Goal: Task Accomplishment & Management: Use online tool/utility

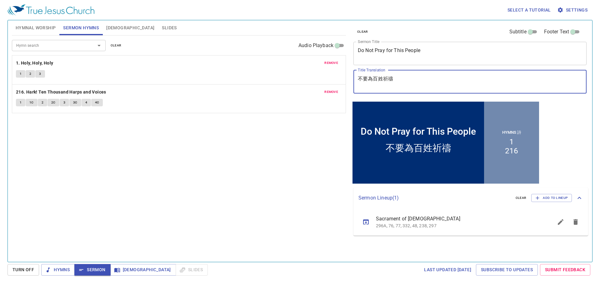
drag, startPoint x: 458, startPoint y: 82, endPoint x: 337, endPoint y: 70, distance: 121.4
click at [337, 70] on div "Hymnal Worship Sermon Hymns Bible Slides Hymn search Hymn search clear Audio Pl…" at bounding box center [299, 139] width 581 height 242
paste textarea "利甲族人的教訓"
type textarea "利甲族人的教訓"
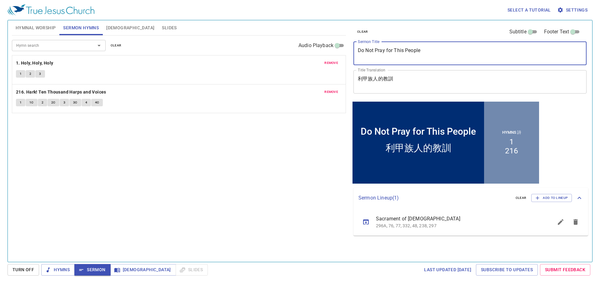
drag, startPoint x: 443, startPoint y: 48, endPoint x: 348, endPoint y: 46, distance: 95.3
click at [348, 46] on div "clear Subtitle Footer Text Sermon Title Do Not Pray for This People x Sermon Ti…" at bounding box center [469, 139] width 242 height 242
paste textarea "The Teaching of Rechabites"
type textarea "The Teaching of Rechabites"
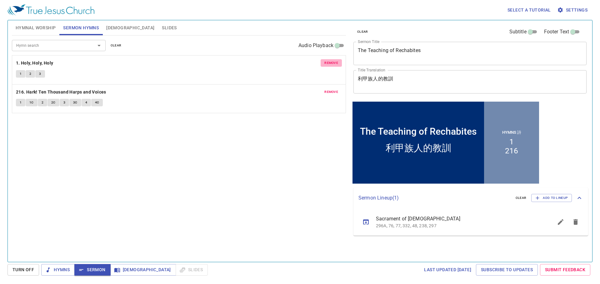
click at [341, 66] on button "remove" at bounding box center [330, 62] width 21 height 7
click at [341, 88] on button "remove" at bounding box center [330, 91] width 21 height 7
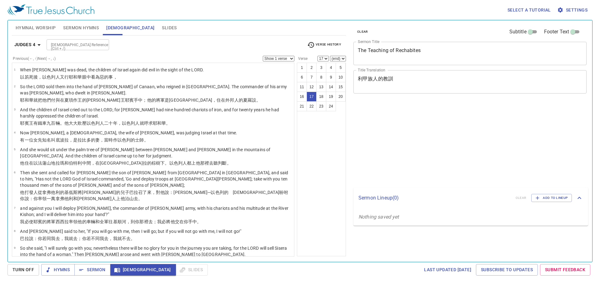
select select "17"
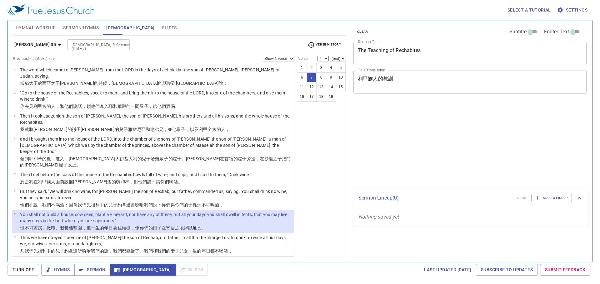
select select "7"
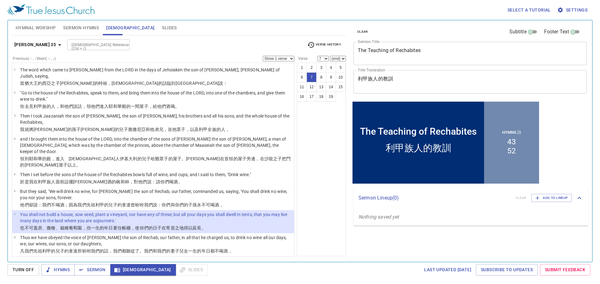
scroll to position [50, 0]
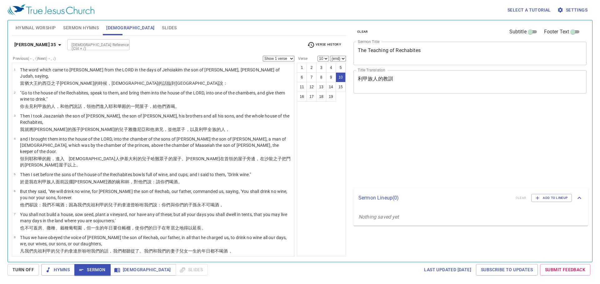
select select "10"
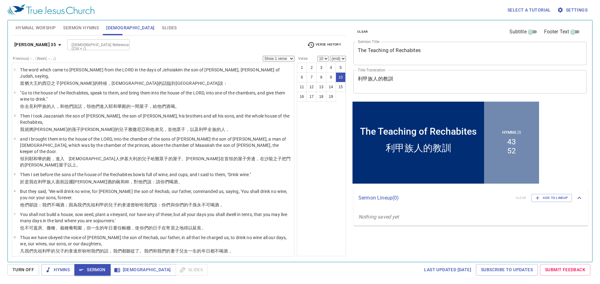
scroll to position [94, 0]
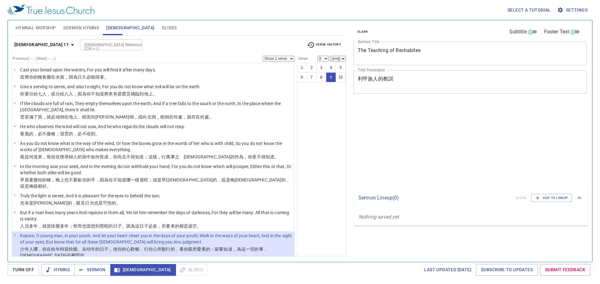
select select "9"
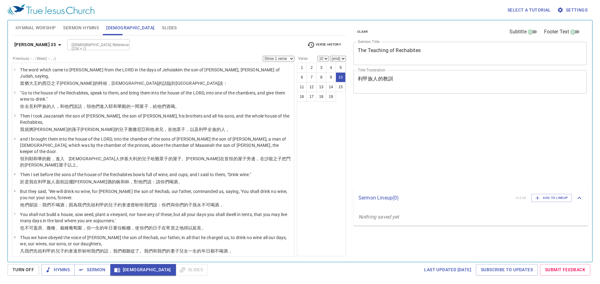
select select "10"
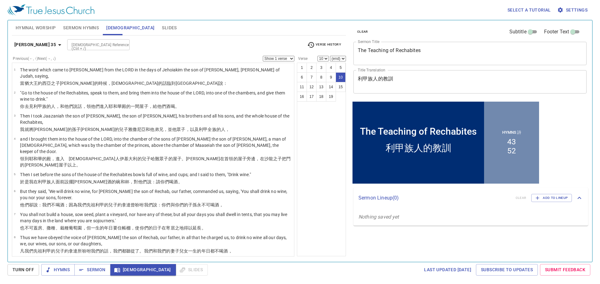
scroll to position [103, 0]
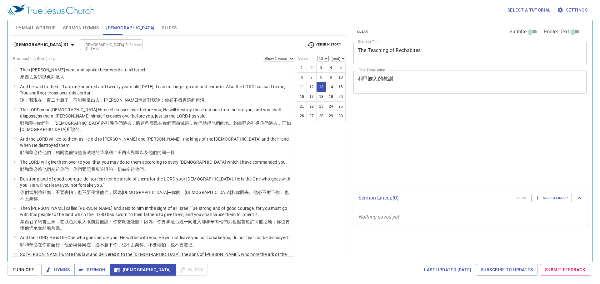
select select "13"
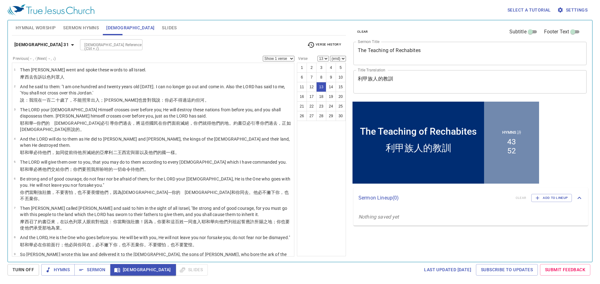
scroll to position [125, 0]
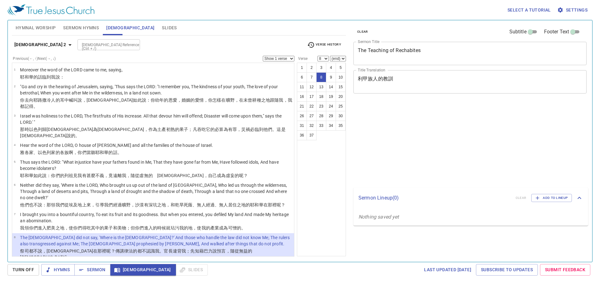
select select "8"
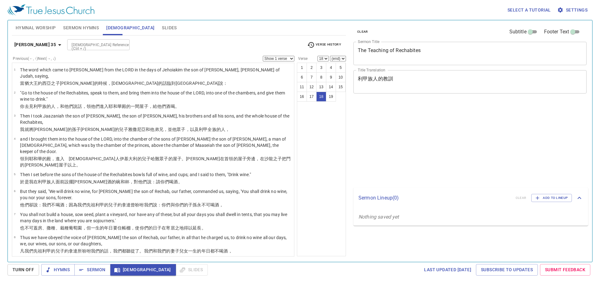
select select "18"
select select "19"
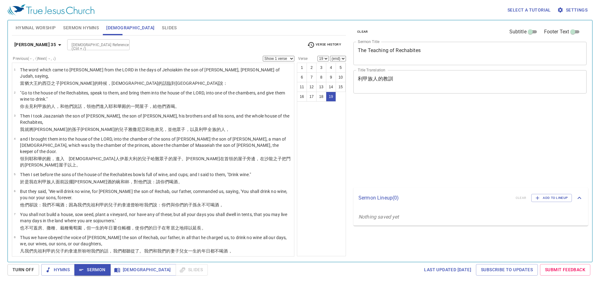
select select "19"
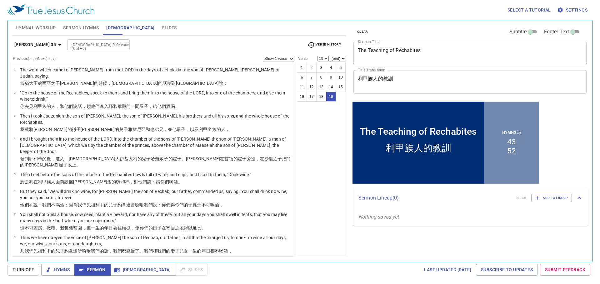
scroll to position [257, 0]
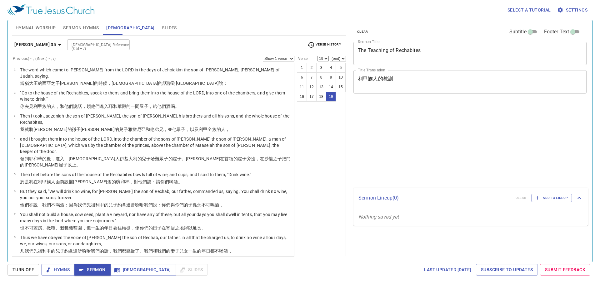
select select "19"
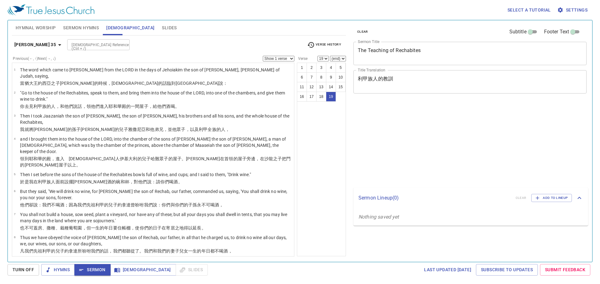
select select "19"
